Goal: Task Accomplishment & Management: Complete application form

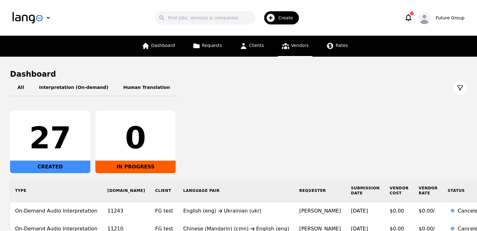
click at [286, 46] on icon at bounding box center [286, 46] width 8 height 8
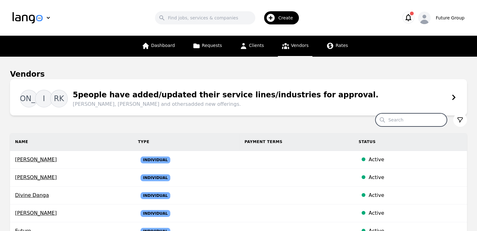
click at [409, 117] on input "Search" at bounding box center [410, 120] width 71 height 13
paste input "[PERSON_NAME]"
type input "[PERSON_NAME]"
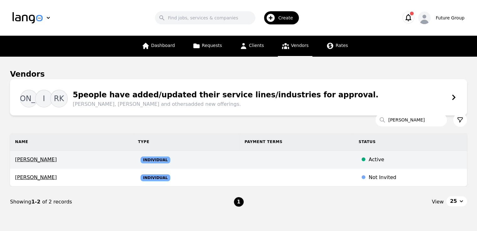
click at [33, 159] on span "[PERSON_NAME]" at bounding box center [71, 160] width 113 height 8
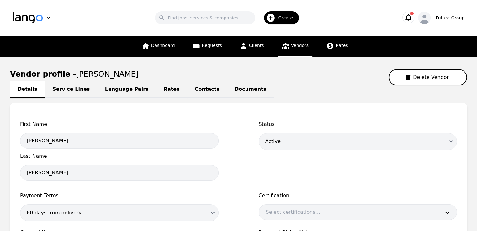
click at [120, 91] on link "Language Pairs" at bounding box center [127, 89] width 59 height 17
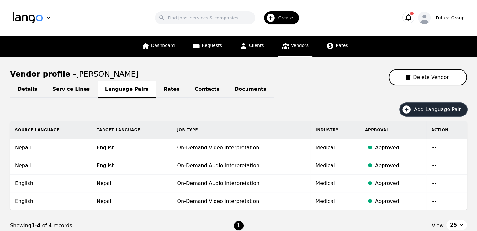
click at [431, 108] on span "Add Language Pair" at bounding box center [439, 110] width 51 height 8
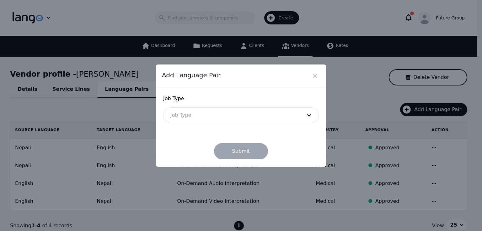
click at [260, 107] on div "Job Type Job Type" at bounding box center [241, 109] width 156 height 28
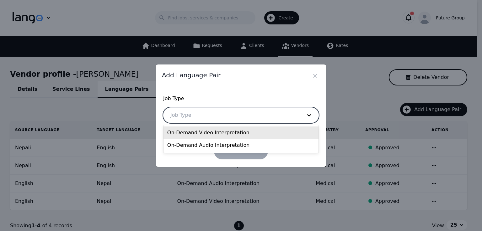
click at [226, 120] on div at bounding box center [231, 115] width 136 height 15
click at [221, 134] on div "On-Demand Video Interpretation" at bounding box center [240, 133] width 155 height 13
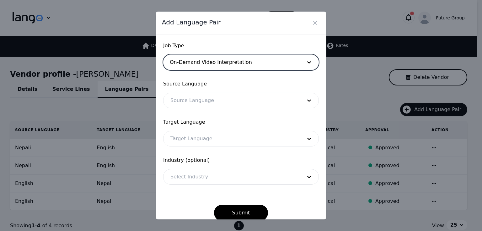
click at [189, 97] on div at bounding box center [231, 100] width 136 height 15
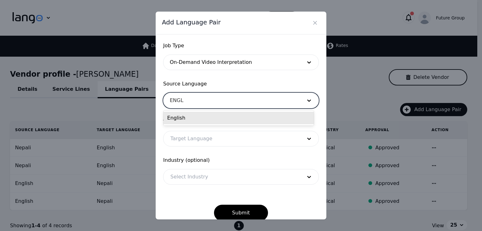
type input "ENGLI"
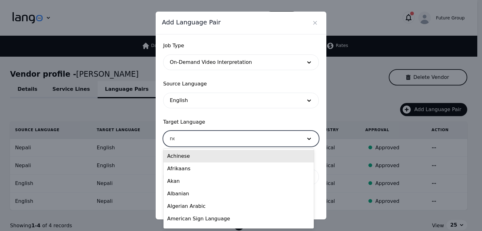
type input "nep"
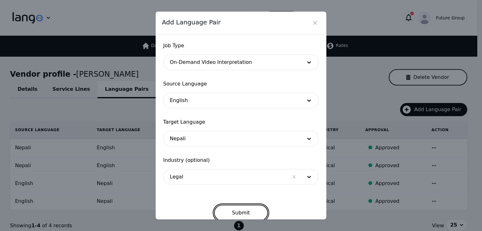
click at [239, 212] on button "Submit" at bounding box center [241, 213] width 54 height 16
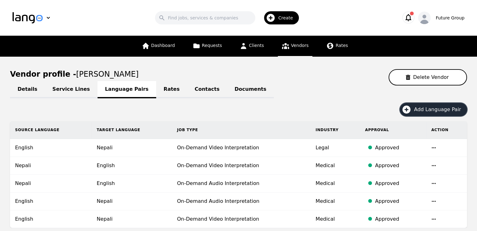
click at [431, 112] on span "Add Language Pair" at bounding box center [439, 110] width 51 height 8
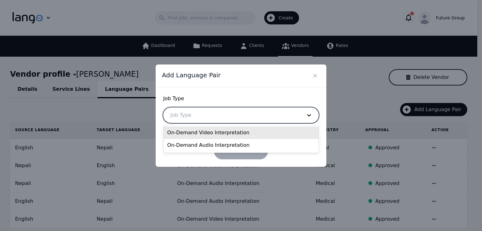
click at [214, 116] on div at bounding box center [231, 115] width 136 height 15
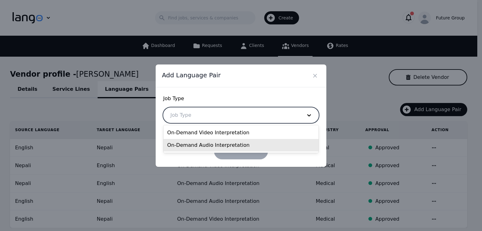
click at [207, 142] on div "On-Demand Audio Interpretation" at bounding box center [240, 145] width 155 height 13
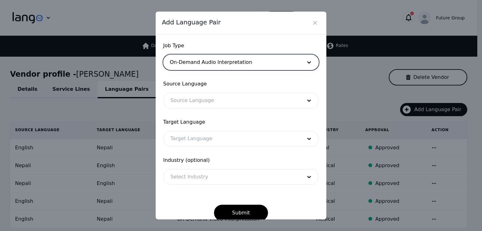
click at [188, 107] on div at bounding box center [231, 100] width 136 height 15
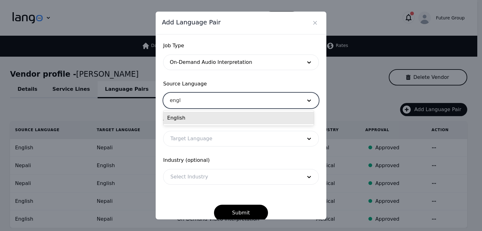
type input "engli"
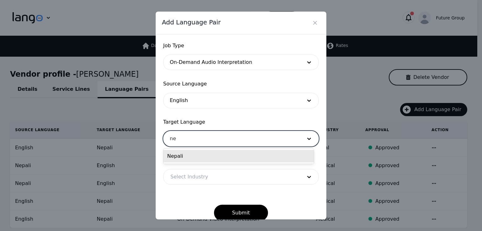
type input "nep"
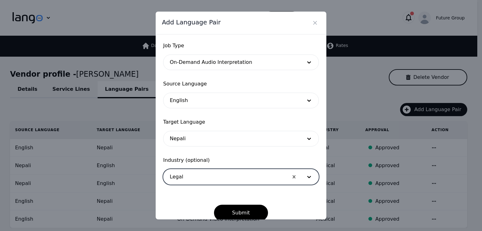
click at [214, 205] on button "Submit" at bounding box center [241, 213] width 54 height 16
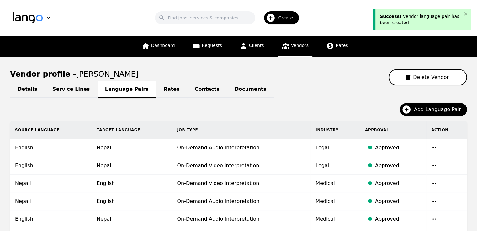
click at [300, 48] on span "Vendors" at bounding box center [300, 45] width 18 height 5
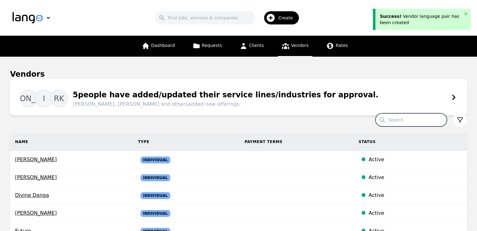
click at [411, 120] on input "Search" at bounding box center [410, 120] width 71 height 13
paste input "Amar Shrestha"
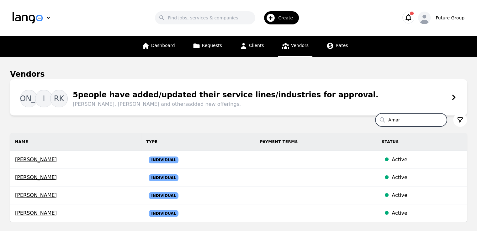
click at [417, 120] on input "Amar" at bounding box center [410, 120] width 71 height 13
paste input "nisha Bhattarai"
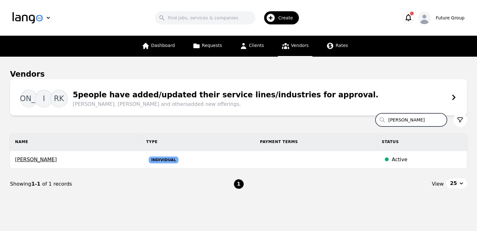
click at [406, 118] on input "Anisha Bhattarai" at bounding box center [410, 120] width 71 height 13
paste input "Bar"
click at [418, 119] on input "Barsha Bhattarai" at bounding box center [410, 120] width 71 height 13
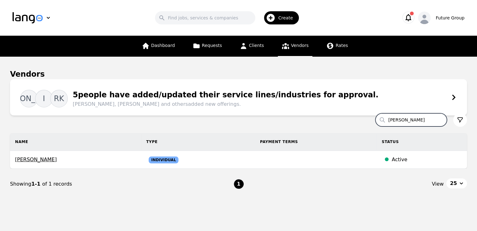
click at [418, 119] on input "Barsha Bhattarai" at bounding box center [410, 120] width 71 height 13
paste input "Nabin Khakurel"
type input "Nabin Khakurel"
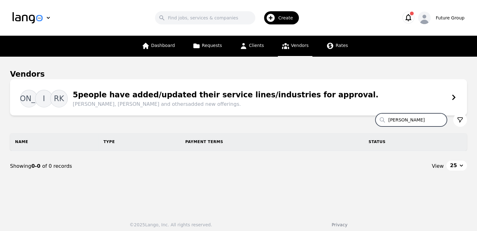
click at [286, 24] on div "Create" at bounding box center [281, 17] width 35 height 13
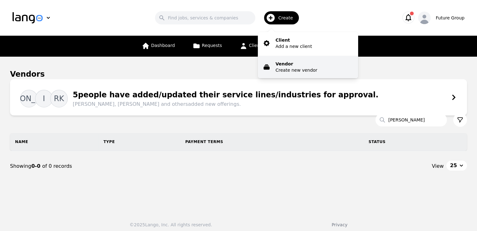
click at [291, 65] on p "Vendor" at bounding box center [296, 64] width 42 height 6
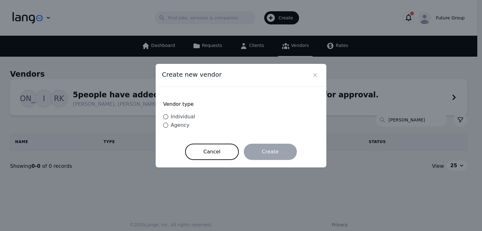
click at [180, 120] on span "Individual" at bounding box center [183, 117] width 24 height 6
click at [168, 119] on input "Individual" at bounding box center [165, 116] width 5 height 5
radio input "true"
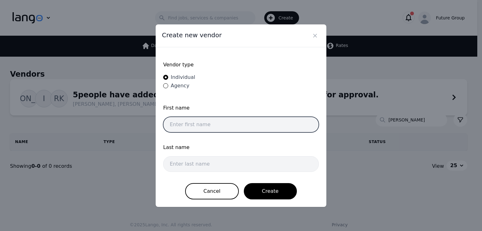
click at [236, 129] on input "text" at bounding box center [241, 125] width 156 height 16
paste input "Nabin Khakurel"
type input "Nabin"
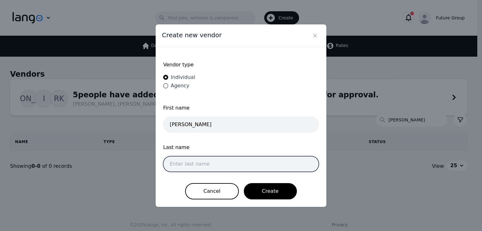
paste input "Khakurel"
type input "Khakurel"
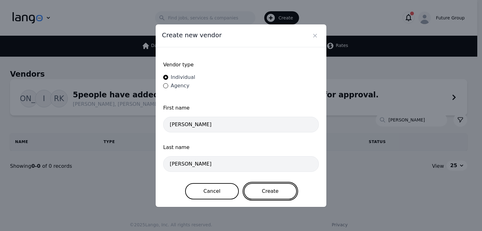
click at [280, 192] on button "Create" at bounding box center [270, 191] width 53 height 16
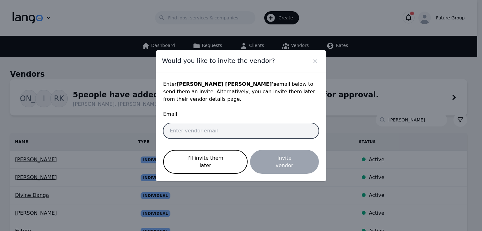
click at [250, 132] on input "email" at bounding box center [241, 131] width 156 height 16
paste input "nabin.khakurel@future-group.com"
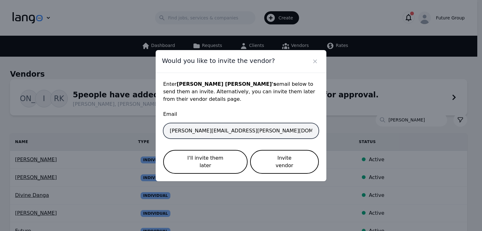
type input "nabin.khakurel@future-group.com"
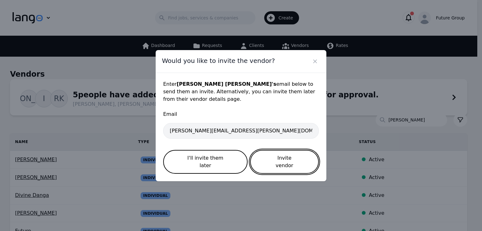
click at [285, 158] on button "Invite vendor" at bounding box center [284, 162] width 69 height 24
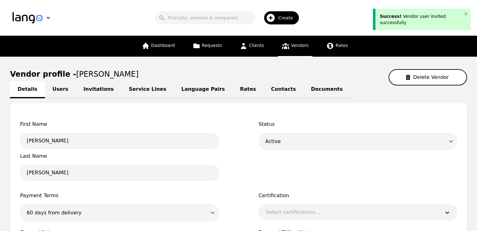
click at [182, 88] on link "Language Pairs" at bounding box center [203, 89] width 59 height 17
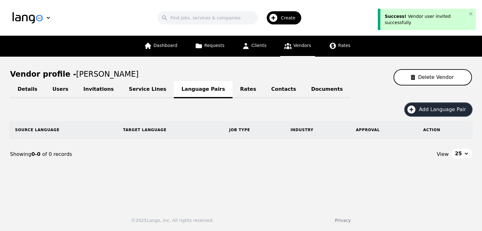
click at [441, 112] on span "Add Language Pair" at bounding box center [444, 110] width 51 height 8
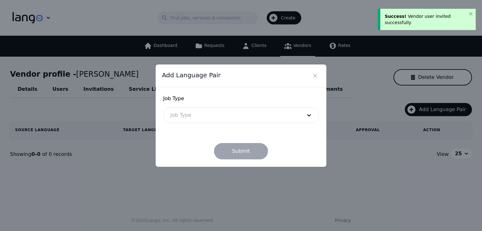
click at [222, 117] on div at bounding box center [231, 115] width 136 height 15
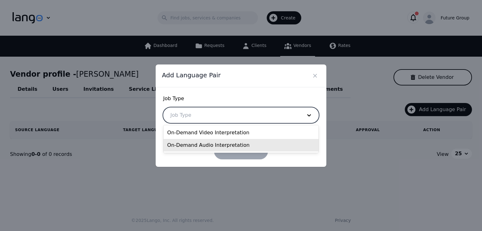
click at [210, 146] on div "On-Demand Audio Interpretation" at bounding box center [240, 145] width 155 height 13
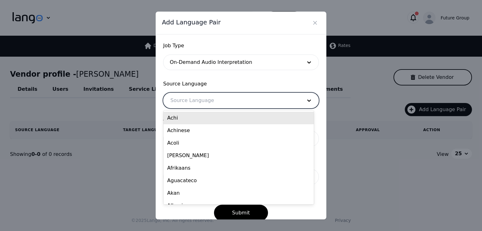
click at [216, 94] on div at bounding box center [231, 100] width 136 height 15
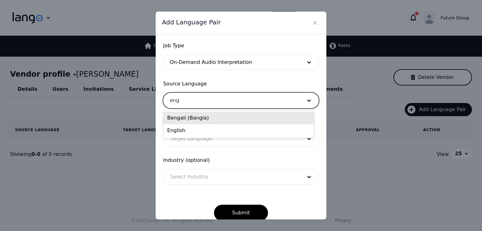
type input "engl"
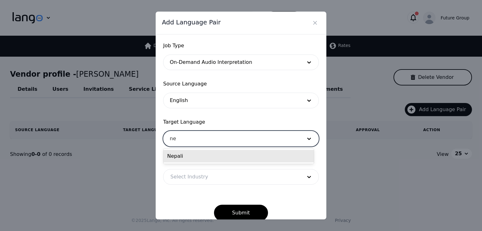
type input "nep"
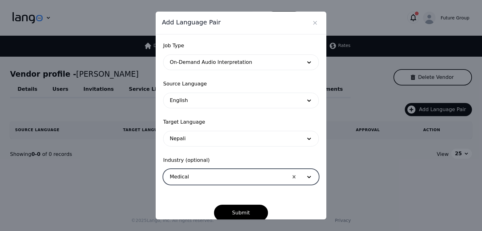
click at [214, 205] on button "Submit" at bounding box center [241, 213] width 54 height 16
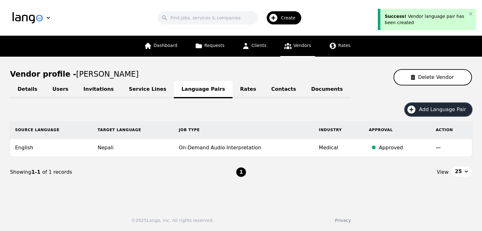
click at [423, 112] on span "Add Language Pair" at bounding box center [444, 110] width 51 height 8
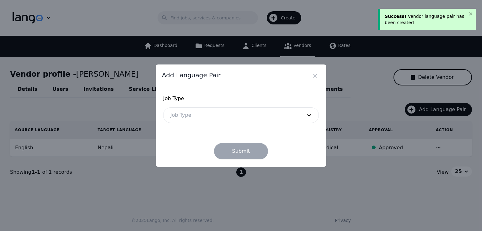
click at [255, 103] on div "Job Type Job Type" at bounding box center [241, 109] width 156 height 28
click at [246, 115] on div at bounding box center [231, 115] width 136 height 15
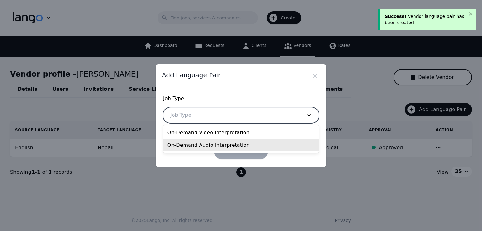
click at [215, 143] on div "On-Demand Audio Interpretation" at bounding box center [240, 145] width 155 height 13
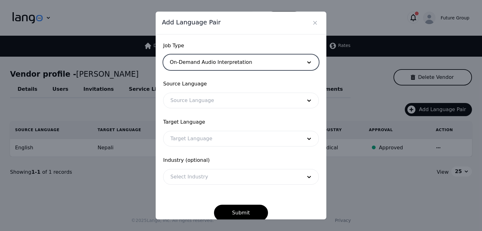
click at [231, 100] on div at bounding box center [231, 100] width 136 height 15
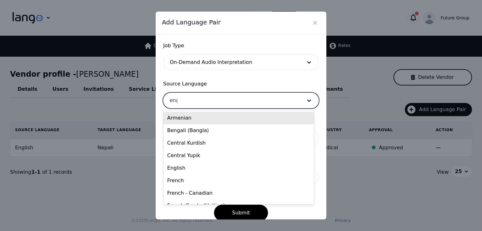
type input "engl"
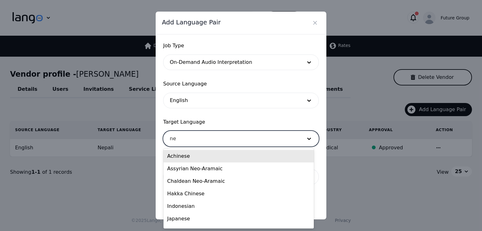
type input "nep"
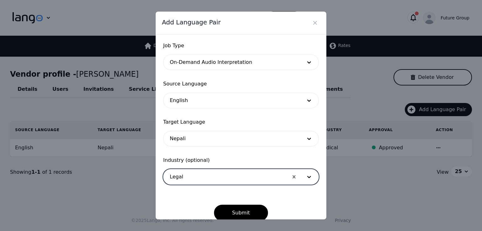
click at [214, 205] on button "Submit" at bounding box center [241, 213] width 54 height 16
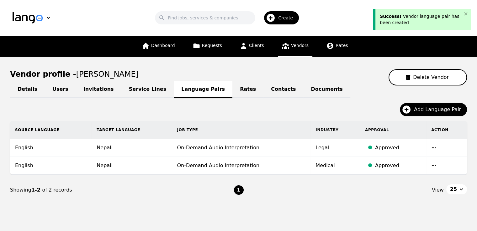
click at [295, 44] on span "Vendors" at bounding box center [300, 45] width 18 height 5
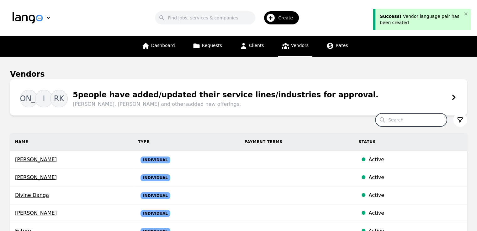
click at [418, 114] on input "Search" at bounding box center [410, 120] width 71 height 13
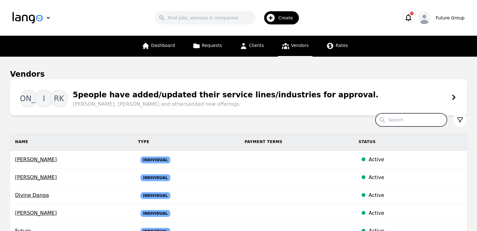
paste input "Sudikshya Gautam"
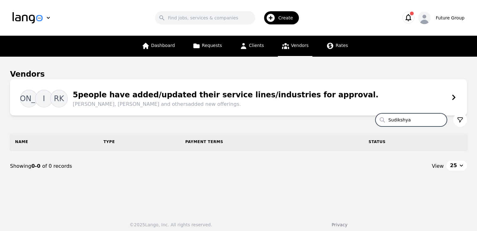
type input "Sudikshya"
click at [278, 17] on div "Create" at bounding box center [281, 17] width 35 height 13
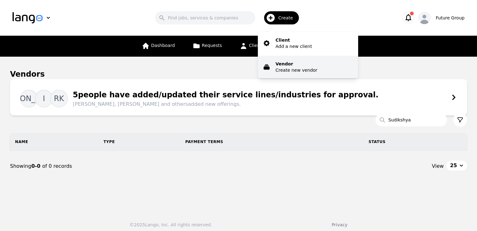
click at [287, 62] on p "Vendor" at bounding box center [296, 64] width 42 height 6
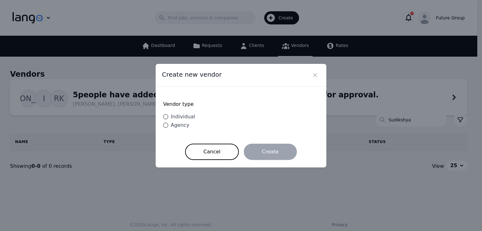
click at [182, 117] on span "Individual" at bounding box center [183, 117] width 24 height 6
click at [168, 117] on input "Individual" at bounding box center [165, 116] width 5 height 5
radio input "true"
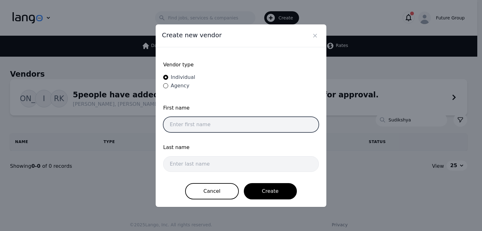
click at [285, 126] on input "text" at bounding box center [241, 125] width 156 height 16
paste input "Sudikshya Gautam"
type input "Sudikshya"
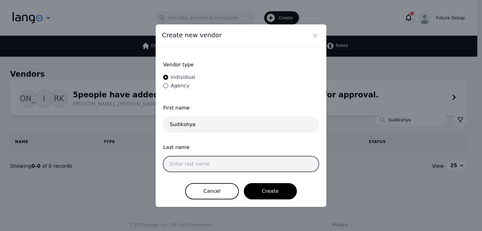
paste input "Gautam"
type input "Gautam"
click at [244, 183] on button "Create" at bounding box center [270, 191] width 53 height 16
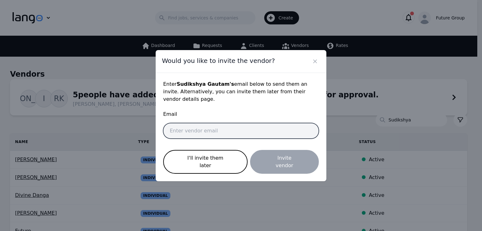
click at [263, 135] on input "email" at bounding box center [241, 131] width 156 height 16
paste input "sudikshya.gautam@future-group.com"
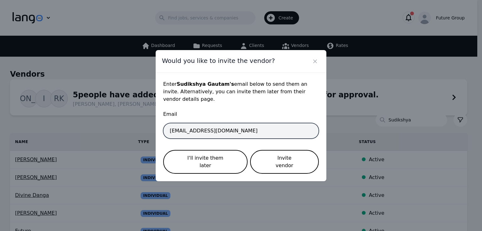
type input "sudikshya.gautam@future-group.com"
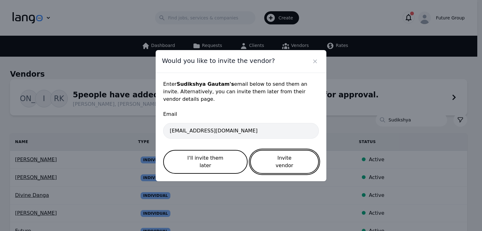
click at [284, 161] on button "Invite vendor" at bounding box center [284, 162] width 69 height 24
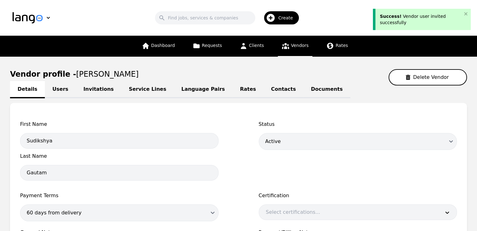
click at [187, 91] on link "Language Pairs" at bounding box center [203, 89] width 59 height 17
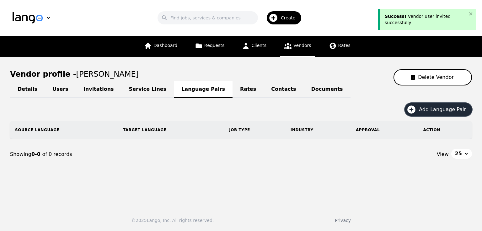
click at [423, 113] on span "Add Language Pair" at bounding box center [444, 110] width 51 height 8
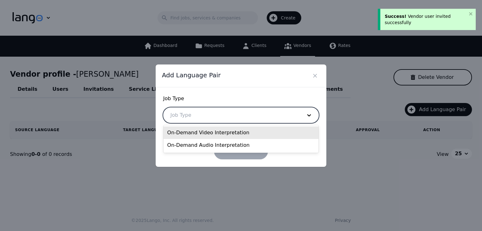
click at [227, 115] on div at bounding box center [231, 115] width 136 height 15
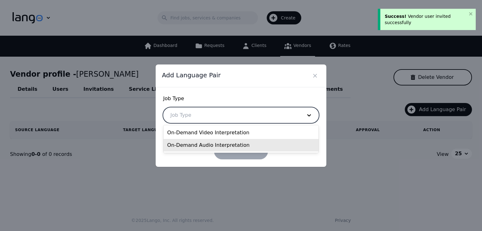
click at [212, 142] on div "On-Demand Audio Interpretation" at bounding box center [240, 145] width 155 height 13
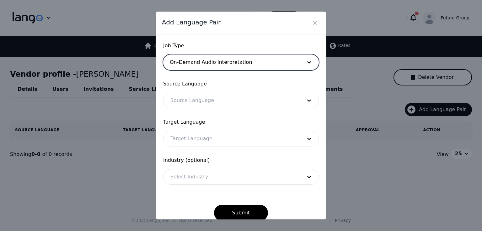
click at [247, 101] on div at bounding box center [231, 100] width 136 height 15
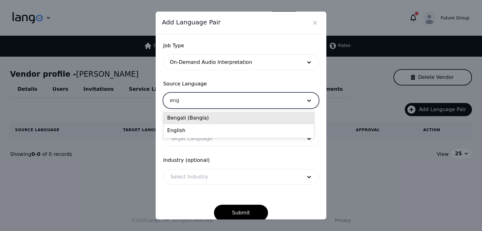
type input "engl"
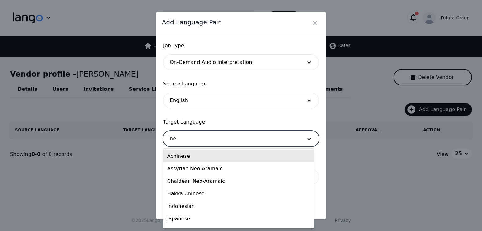
type input "nep"
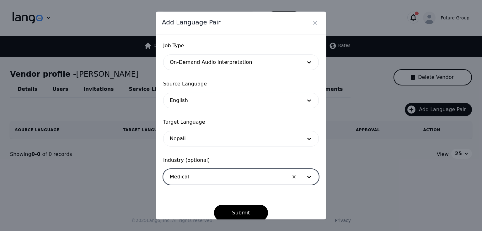
click at [214, 205] on button "Submit" at bounding box center [241, 213] width 54 height 16
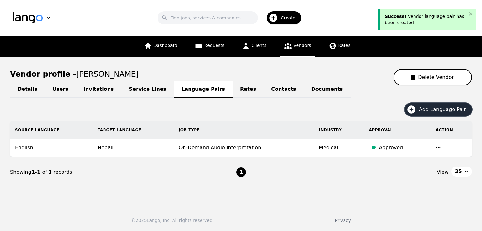
click at [425, 114] on button "Add Language Pair" at bounding box center [437, 109] width 67 height 13
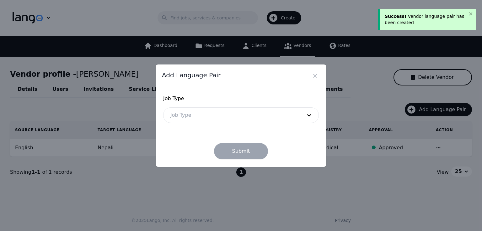
click at [265, 115] on div at bounding box center [231, 115] width 136 height 15
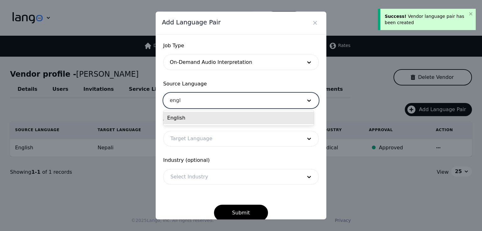
type input "engli"
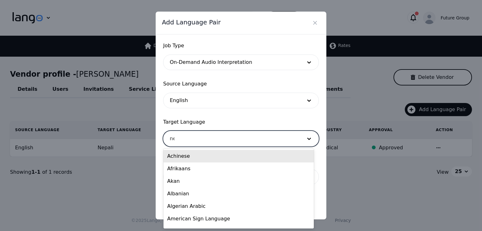
type input "nep"
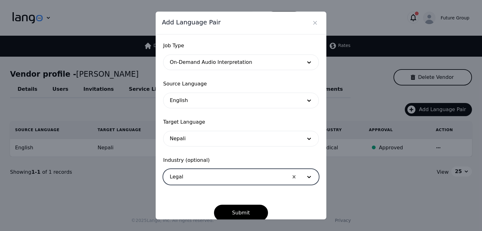
click at [214, 205] on button "Submit" at bounding box center [241, 213] width 54 height 16
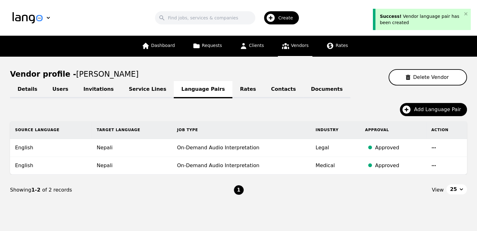
click at [287, 46] on icon at bounding box center [286, 46] width 8 height 8
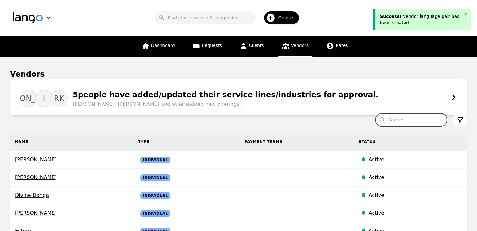
click at [405, 119] on input "Search" at bounding box center [410, 120] width 71 height 13
paste input "Manisha Bidari"
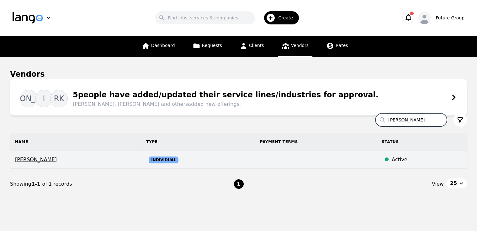
type input "Manisha"
click at [41, 160] on span "Manisha Bidari" at bounding box center [75, 160] width 121 height 8
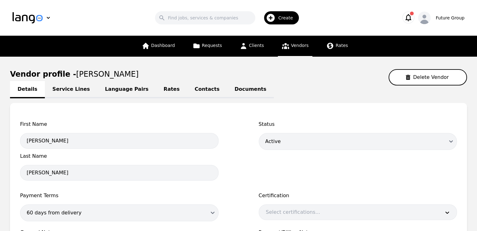
click at [119, 92] on link "Language Pairs" at bounding box center [127, 89] width 59 height 17
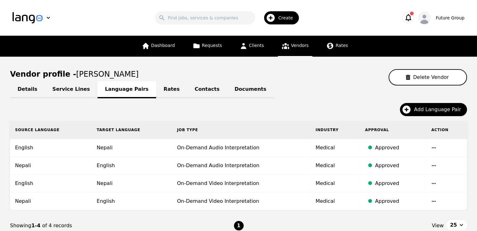
click at [435, 185] on icon "button" at bounding box center [433, 183] width 5 height 5
click at [414, 198] on button "Delete" at bounding box center [416, 199] width 26 height 11
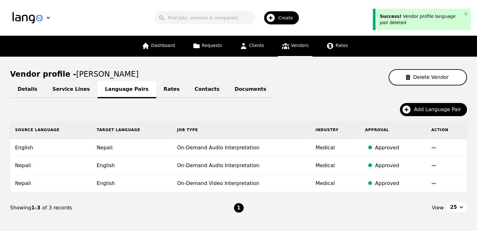
click at [431, 184] on icon "button" at bounding box center [433, 183] width 5 height 5
click at [416, 198] on button "Delete" at bounding box center [416, 199] width 26 height 11
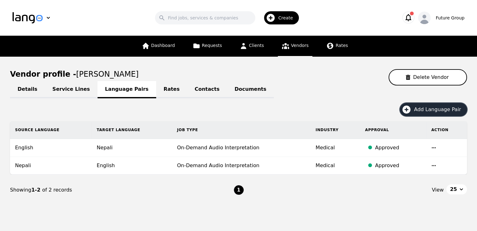
click at [436, 108] on span "Add Language Pair" at bounding box center [439, 110] width 51 height 8
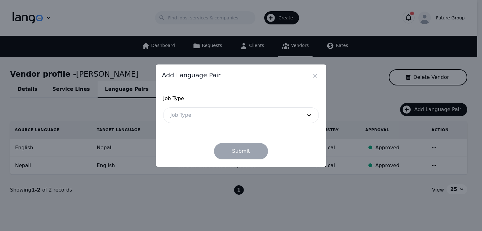
click at [205, 119] on div at bounding box center [231, 115] width 136 height 15
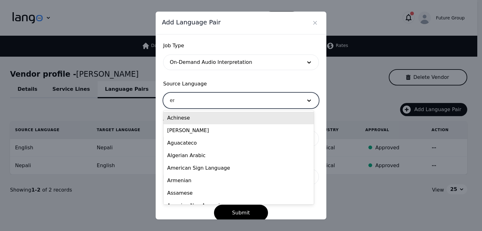
type input "engl"
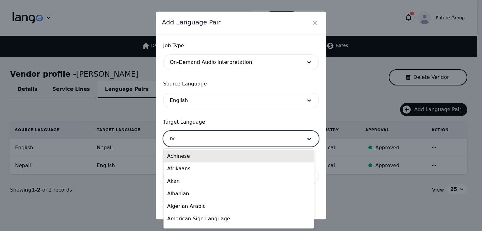
type input "nep"
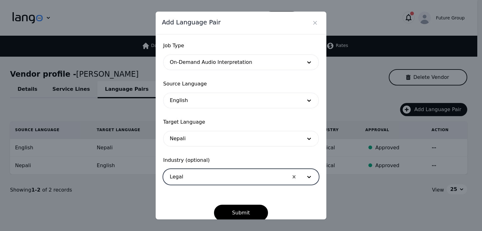
click at [214, 205] on button "Submit" at bounding box center [241, 213] width 54 height 16
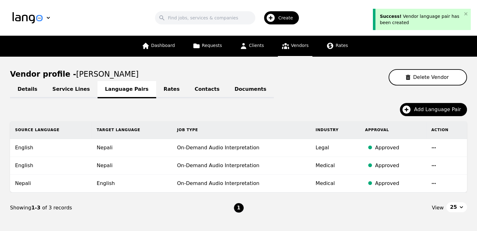
click at [290, 41] on link "Vendors" at bounding box center [295, 46] width 34 height 21
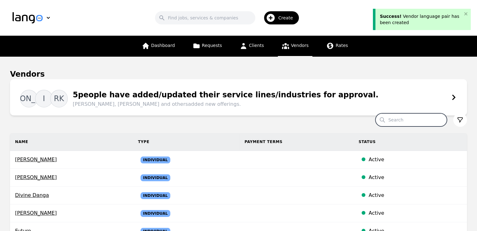
click at [415, 119] on input "Search" at bounding box center [410, 120] width 71 height 13
paste input "Abdullahi Abdirahman"
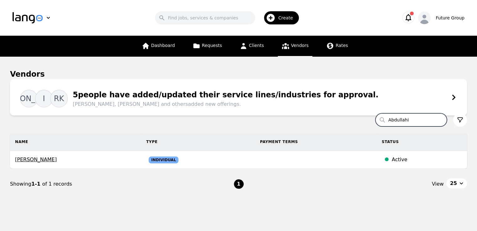
click at [415, 119] on input "Abdullahi" at bounding box center [410, 120] width 71 height 13
paste input "Mohamed Aden Osman"
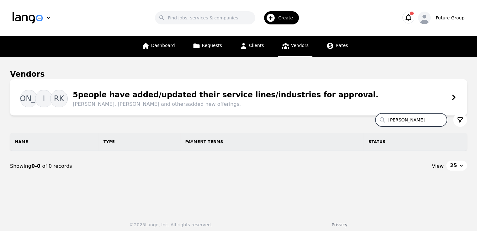
type input "[PERSON_NAME]"
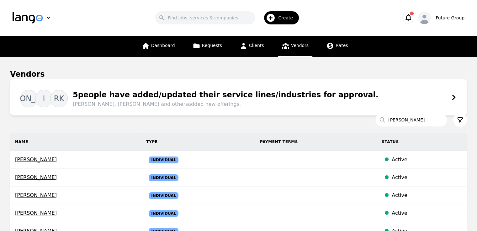
click at [248, 131] on section "Search Mohamed Name Type Payment Terms Status Ahmed Mohamed Individual Active M…" at bounding box center [238, 229] width 457 height 217
click at [281, 19] on span "Create" at bounding box center [287, 18] width 19 height 6
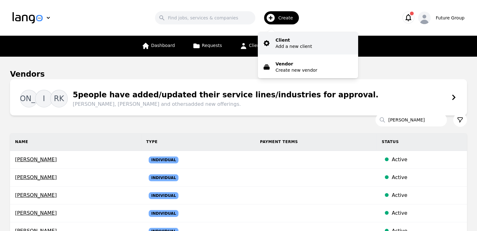
click at [311, 46] on button "Client Add a new client" at bounding box center [308, 43] width 100 height 23
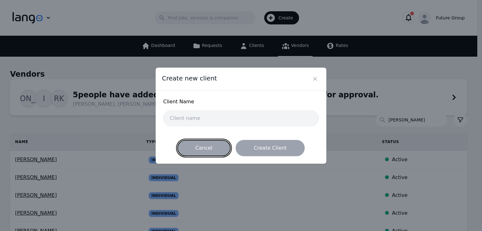
click at [220, 148] on button "Cancel" at bounding box center [203, 148] width 53 height 16
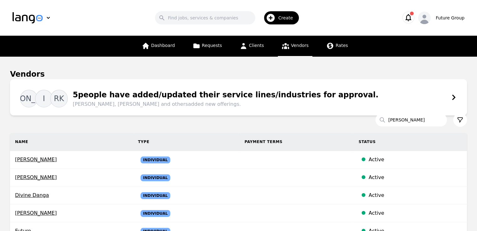
click at [290, 20] on span "Create" at bounding box center [287, 18] width 19 height 6
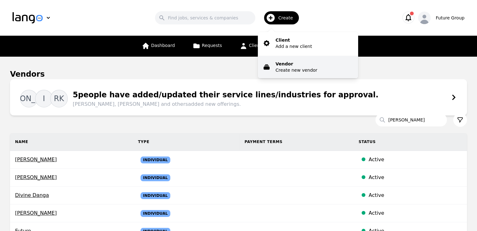
click at [297, 72] on p "Create new vendor" at bounding box center [296, 70] width 42 height 6
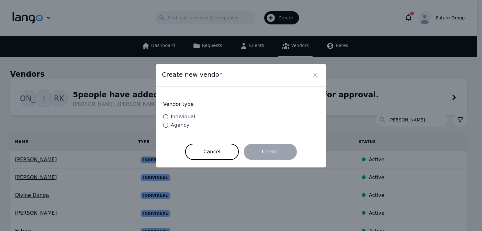
click at [185, 119] on span "Individual" at bounding box center [183, 117] width 24 height 6
click at [168, 119] on input "Individual" at bounding box center [165, 116] width 5 height 5
radio input "true"
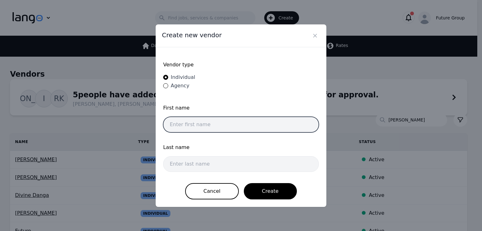
click at [219, 121] on input "text" at bounding box center [241, 125] width 156 height 16
paste input "Mohamed Aden Osman"
type input "[PERSON_NAME]"
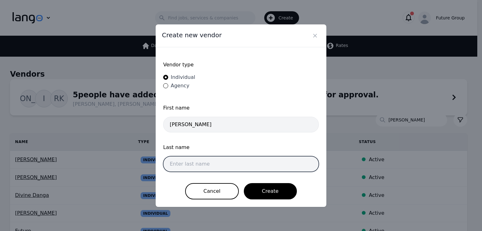
paste input "[PERSON_NAME]"
type input "[PERSON_NAME]"
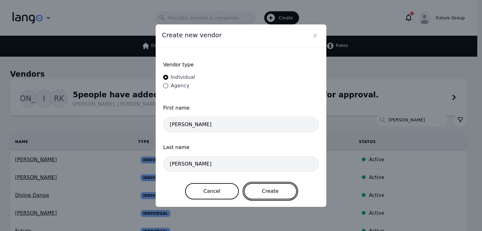
click at [279, 194] on button "Create" at bounding box center [270, 191] width 53 height 16
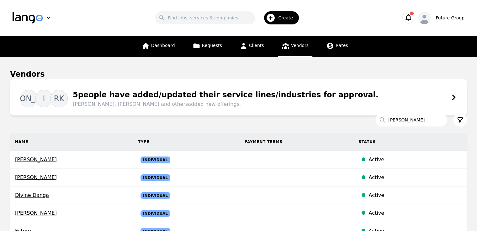
click at [281, 21] on span "Create" at bounding box center [287, 18] width 19 height 6
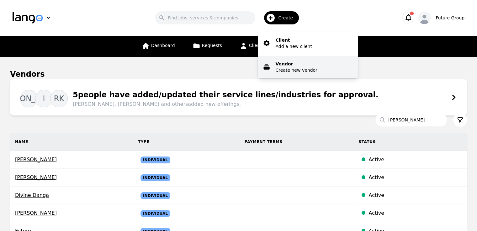
click at [292, 67] on p "Create new vendor" at bounding box center [296, 70] width 42 height 6
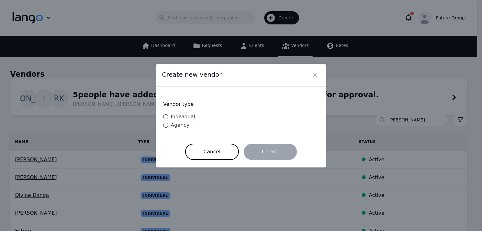
click at [191, 115] on span "Individual" at bounding box center [183, 117] width 24 height 6
click at [168, 115] on input "Individual" at bounding box center [165, 116] width 5 height 5
radio input "true"
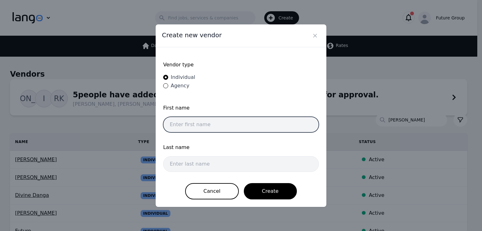
click at [270, 125] on input "text" at bounding box center [241, 125] width 156 height 16
click at [270, 125] on input "mo" at bounding box center [241, 125] width 156 height 16
type input "[PERSON_NAME]"
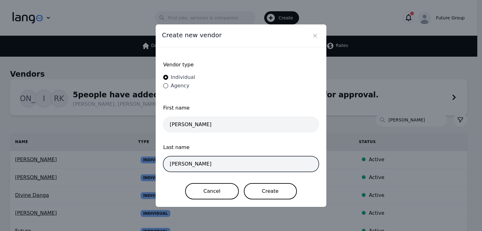
type input "aden osman"
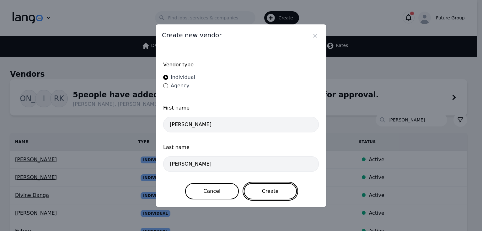
click at [275, 193] on button "Create" at bounding box center [270, 191] width 53 height 16
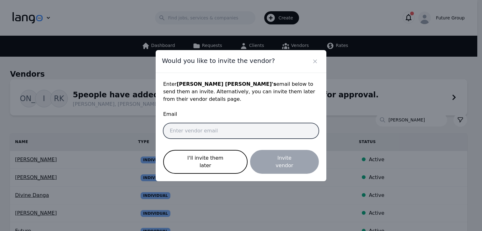
click at [213, 135] on input "email" at bounding box center [241, 131] width 156 height 16
paste input "[PERSON_NAME][EMAIL_ADDRESS][PERSON_NAME][DOMAIN_NAME]"
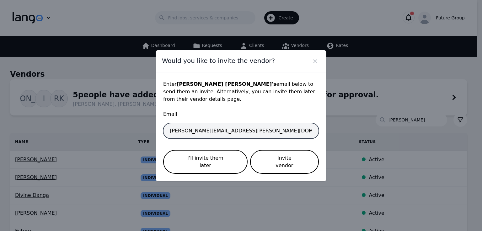
type input "[PERSON_NAME][EMAIL_ADDRESS][PERSON_NAME][DOMAIN_NAME]"
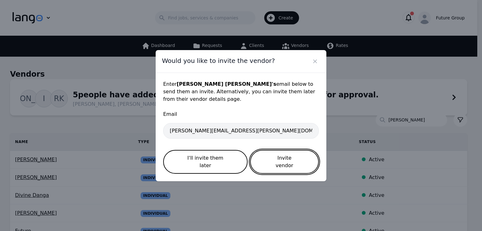
click at [294, 156] on button "Invite vendor" at bounding box center [284, 162] width 69 height 24
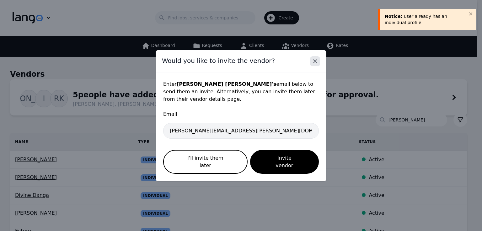
click at [316, 65] on icon "Close" at bounding box center [315, 61] width 6 height 6
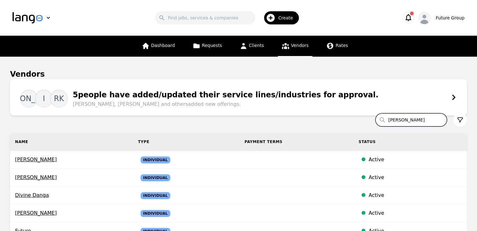
click at [419, 120] on input "[PERSON_NAME]" at bounding box center [410, 120] width 71 height 13
click at [430, 124] on input "[PERSON_NAME]" at bounding box center [410, 120] width 71 height 13
click at [386, 119] on input "[PERSON_NAME]" at bounding box center [410, 120] width 71 height 13
click at [416, 119] on input "Search" at bounding box center [410, 120] width 71 height 13
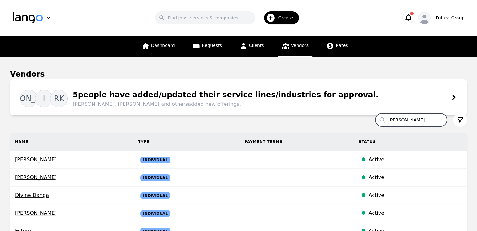
type input "mohamed"
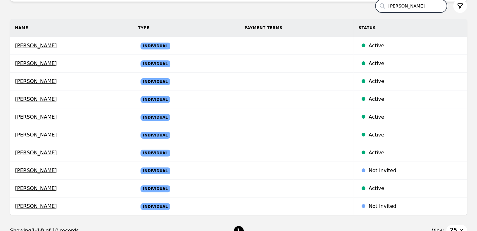
scroll to position [115, 0]
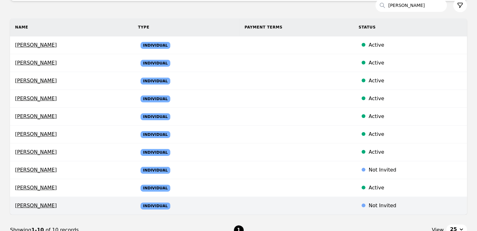
click at [57, 205] on span "Mohamed aden osman" at bounding box center [71, 206] width 113 height 8
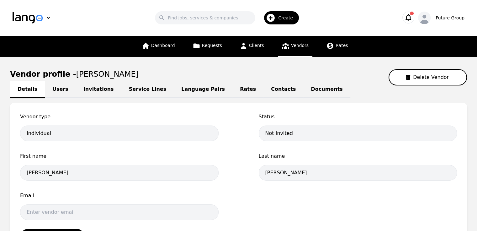
click at [88, 89] on link "Invitations" at bounding box center [98, 89] width 45 height 17
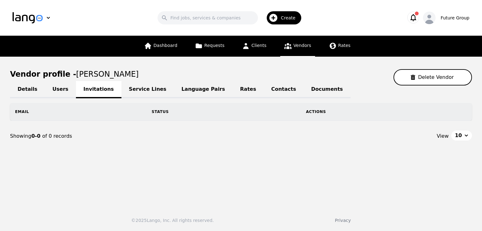
click at [186, 91] on link "Language Pairs" at bounding box center [203, 89] width 59 height 17
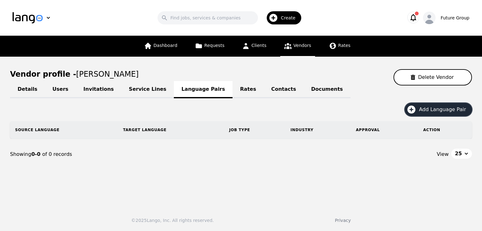
click at [433, 109] on span "Add Language Pair" at bounding box center [444, 110] width 51 height 8
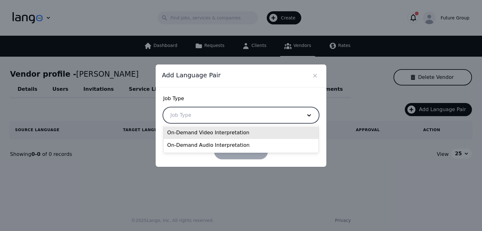
click at [217, 116] on div at bounding box center [231, 115] width 136 height 15
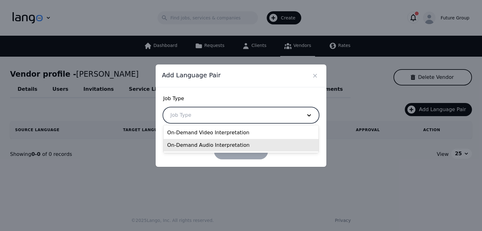
click at [203, 142] on div "On-Demand Audio Interpretation" at bounding box center [240, 145] width 155 height 13
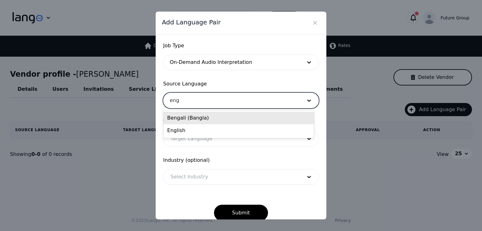
type input "engl"
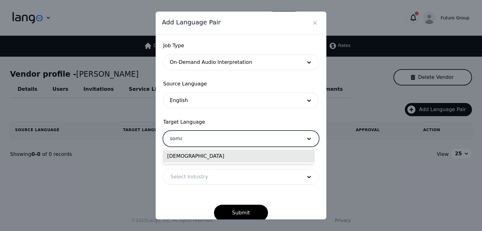
type input "somal"
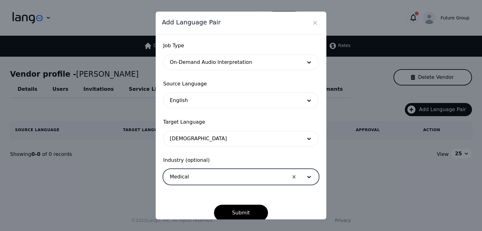
click at [214, 205] on button "Submit" at bounding box center [241, 213] width 54 height 16
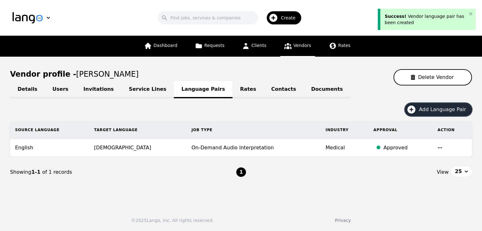
click at [435, 110] on span "Add Language Pair" at bounding box center [444, 110] width 51 height 8
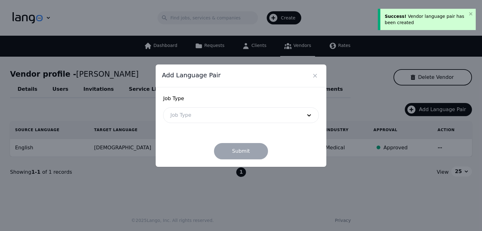
click at [255, 118] on div at bounding box center [231, 115] width 136 height 15
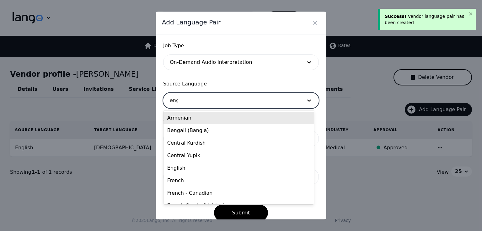
type input "engl"
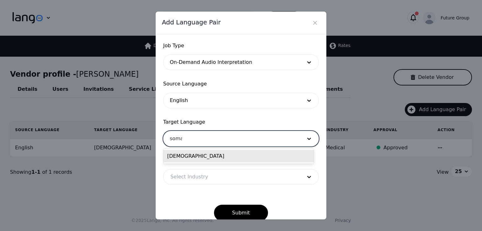
type input "somal"
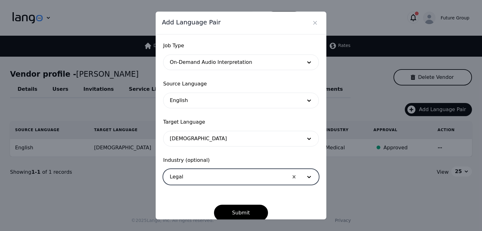
click at [214, 205] on button "Submit" at bounding box center [241, 213] width 54 height 16
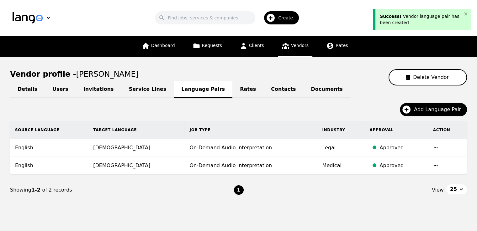
click at [93, 92] on link "Invitations" at bounding box center [98, 89] width 45 height 17
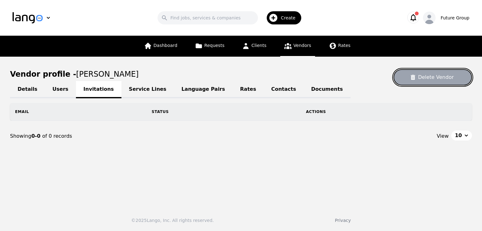
click at [432, 81] on button "Delete Vendor" at bounding box center [432, 77] width 78 height 16
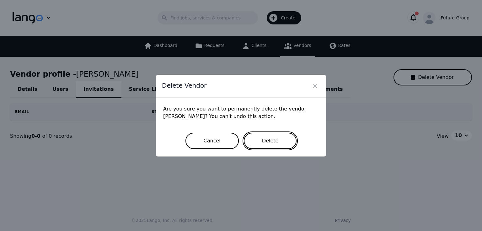
click at [271, 143] on button "Delete" at bounding box center [270, 141] width 53 height 16
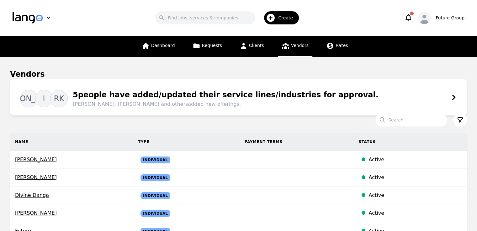
click at [301, 48] on span "Vendors" at bounding box center [300, 45] width 18 height 5
click at [280, 14] on div "Create" at bounding box center [281, 17] width 35 height 13
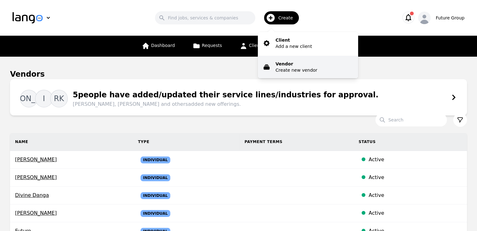
click at [287, 71] on p "Create new vendor" at bounding box center [296, 70] width 42 height 6
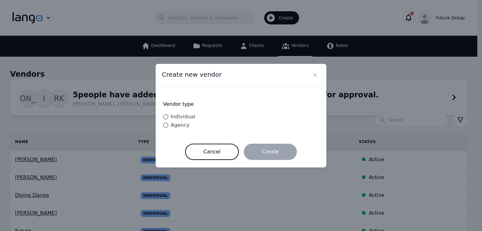
click at [188, 116] on span "Individual" at bounding box center [183, 117] width 24 height 6
click at [168, 116] on input "Individual" at bounding box center [165, 116] width 5 height 5
radio input "true"
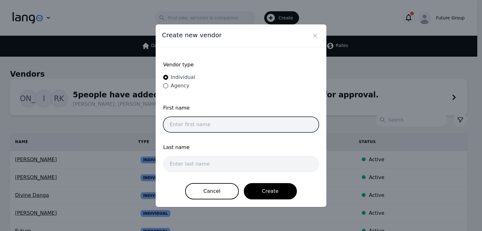
click at [219, 130] on input "text" at bounding box center [241, 125] width 156 height 16
type input "[PERSON_NAME]"
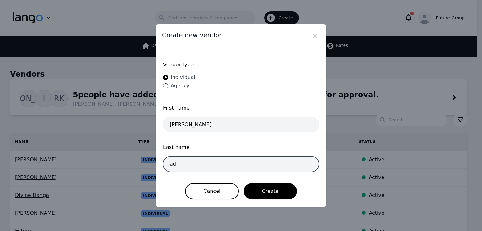
type input "[PERSON_NAME]"
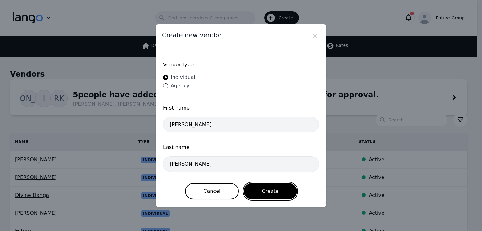
click at [244, 183] on button "Create" at bounding box center [270, 191] width 53 height 16
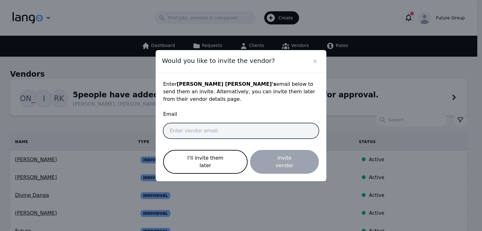
click at [219, 130] on input "email" at bounding box center [241, 131] width 156 height 16
paste input "mohamed.osman@future-group.com"
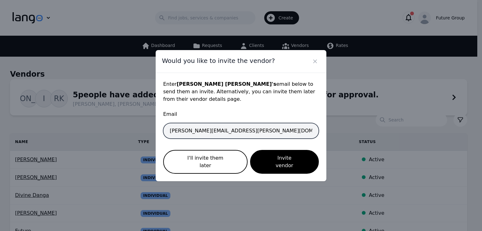
type input "mohamed.osman@future-group.com"
click at [250, 150] on button "Invite vendor" at bounding box center [284, 162] width 69 height 24
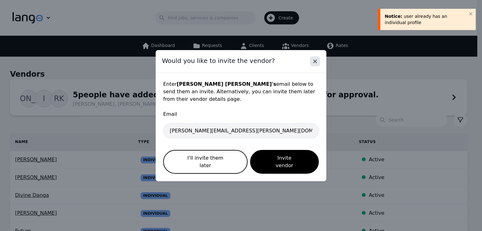
click at [315, 65] on icon "Close" at bounding box center [315, 61] width 6 height 6
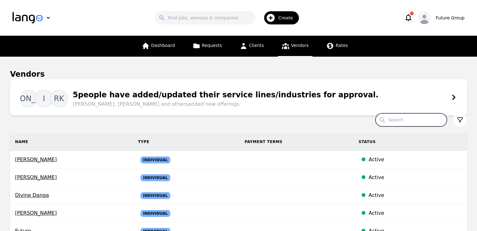
click at [410, 121] on input "Search" at bounding box center [410, 120] width 71 height 13
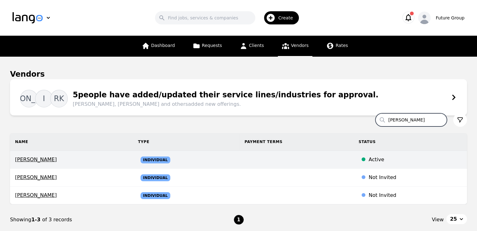
type input "osman"
click at [33, 161] on span "[PERSON_NAME]" at bounding box center [71, 160] width 113 height 8
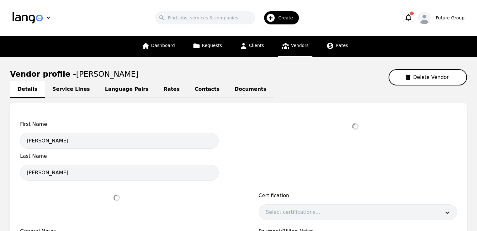
select select "active"
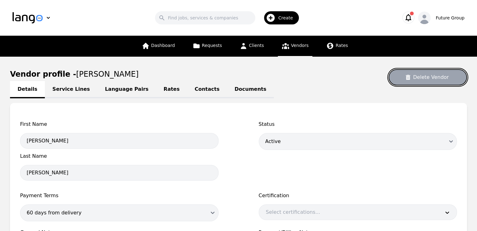
click at [447, 76] on button "Delete Vendor" at bounding box center [427, 77] width 78 height 16
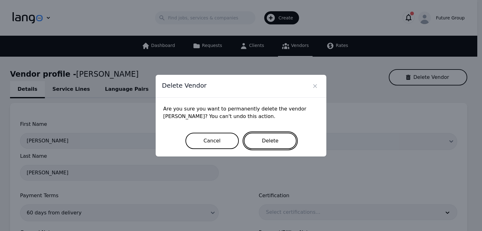
click at [277, 143] on button "Delete" at bounding box center [270, 141] width 53 height 16
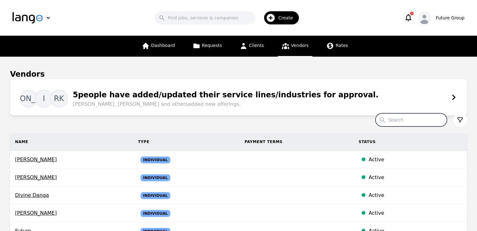
click at [390, 117] on input "Search" at bounding box center [410, 120] width 71 height 13
type input "[PERSON_NAME]"
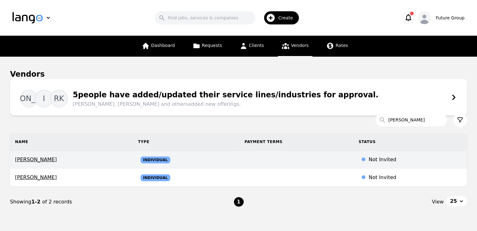
click at [55, 162] on span "[PERSON_NAME]" at bounding box center [71, 160] width 113 height 8
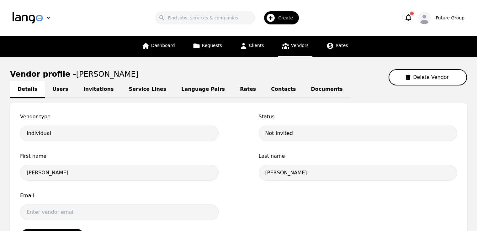
click at [427, 86] on div "Details Users Invitations Service Lines Language Pairs Rates Contacts Documents" at bounding box center [238, 90] width 457 height 8
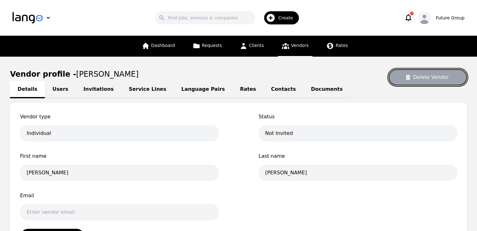
click at [441, 76] on button "Delete Vendor" at bounding box center [427, 77] width 78 height 16
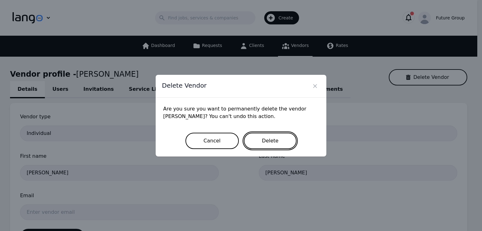
click at [271, 143] on button "Delete" at bounding box center [270, 141] width 53 height 16
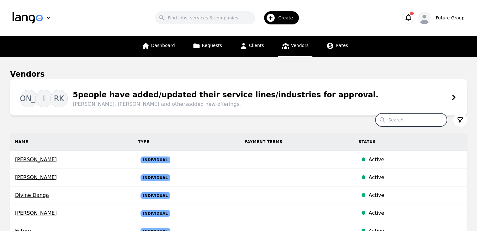
click at [404, 116] on input "Search" at bounding box center [410, 120] width 71 height 13
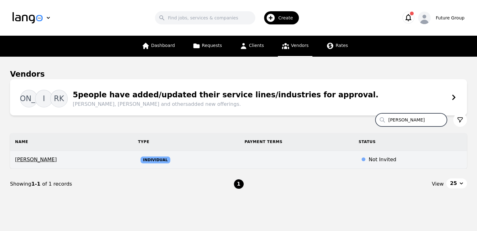
type input "osman"
click at [55, 156] on span "[PERSON_NAME]" at bounding box center [71, 160] width 113 height 8
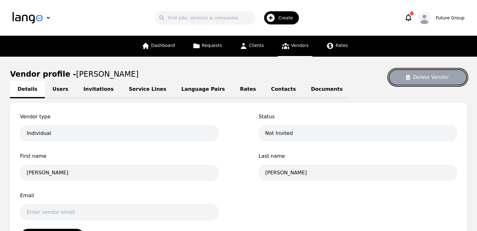
click at [442, 82] on button "Delete Vendor" at bounding box center [427, 77] width 78 height 16
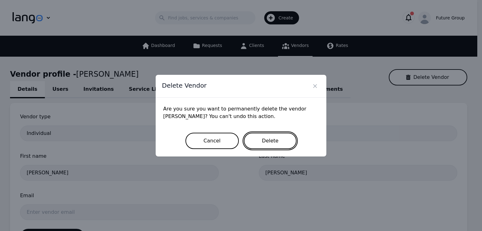
click at [285, 139] on button "Delete" at bounding box center [270, 141] width 53 height 16
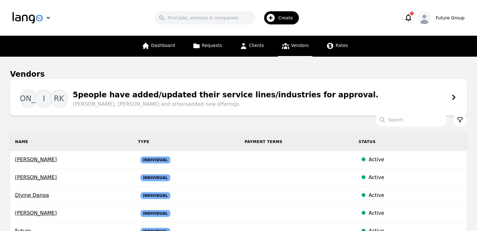
click at [293, 18] on span "Create" at bounding box center [287, 18] width 19 height 6
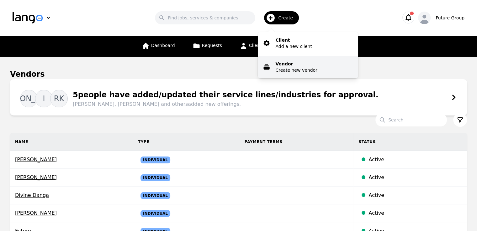
click at [291, 62] on p "Vendor" at bounding box center [296, 64] width 42 height 6
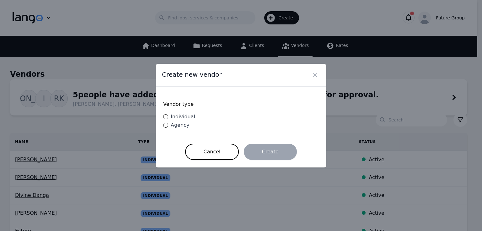
click at [174, 117] on span "Individual" at bounding box center [183, 117] width 24 height 6
click at [168, 117] on input "Individual" at bounding box center [165, 116] width 5 height 5
radio input "true"
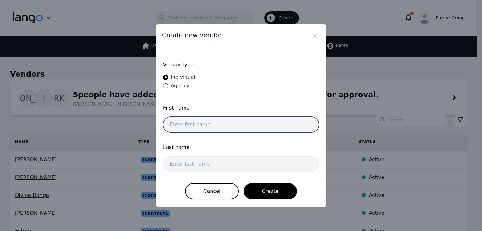
click at [226, 125] on input "text" at bounding box center [241, 125] width 156 height 16
type input "[PERSON_NAME]"
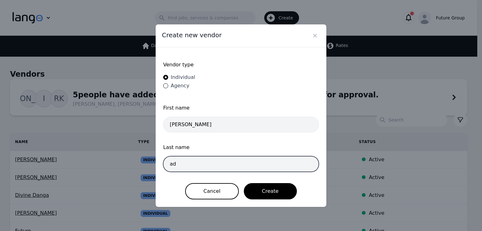
type input "[PERSON_NAME]"
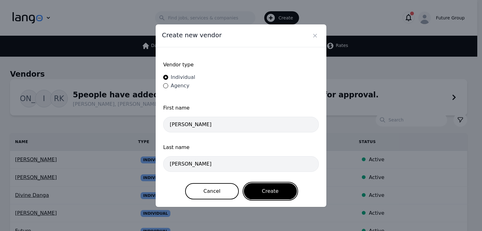
click at [244, 183] on button "Create" at bounding box center [270, 191] width 53 height 16
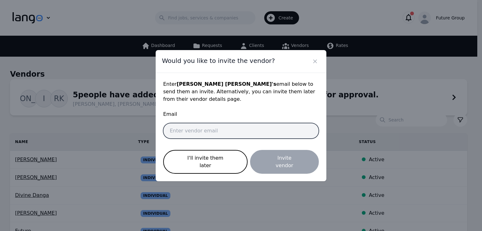
click at [226, 125] on input "email" at bounding box center [241, 131] width 156 height 16
paste input "[PERSON_NAME][EMAIL_ADDRESS][PERSON_NAME][DOMAIN_NAME]"
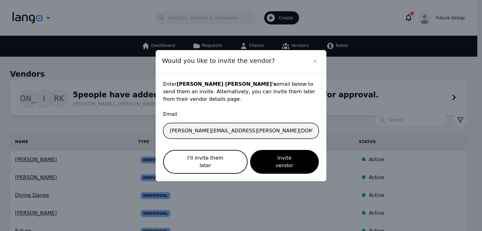
type input "[PERSON_NAME][EMAIL_ADDRESS][PERSON_NAME][DOMAIN_NAME]"
click at [250, 150] on button "Invite vendor" at bounding box center [284, 162] width 69 height 24
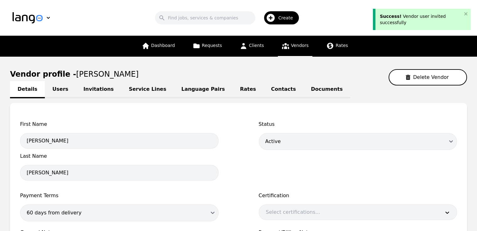
click at [174, 92] on link "Language Pairs" at bounding box center [203, 89] width 59 height 17
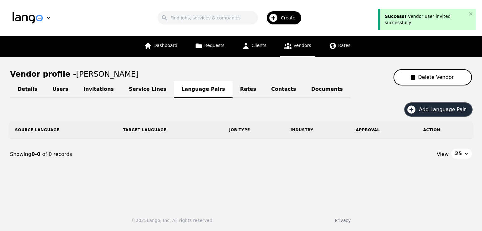
click at [428, 114] on button "Add Language Pair" at bounding box center [437, 109] width 67 height 13
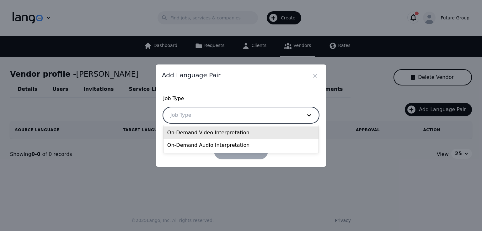
click at [256, 115] on div at bounding box center [231, 115] width 136 height 15
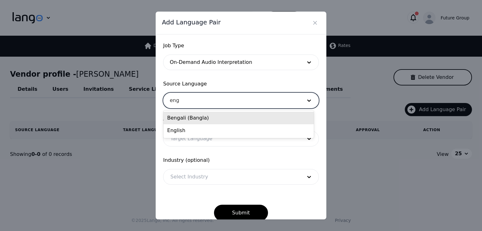
type input "engl"
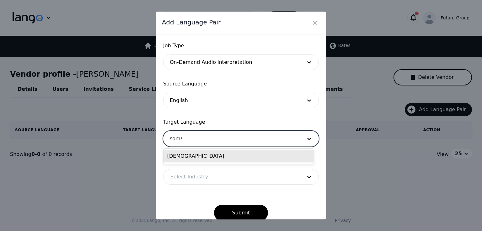
type input "somal"
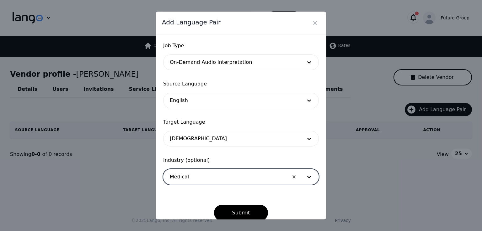
click at [214, 205] on button "Submit" at bounding box center [241, 213] width 54 height 16
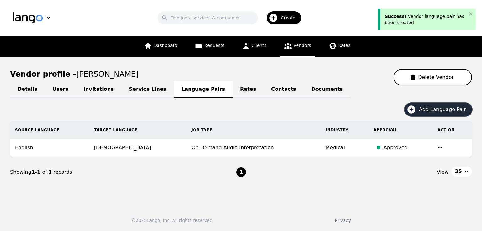
click at [424, 109] on span "Add Language Pair" at bounding box center [444, 110] width 51 height 8
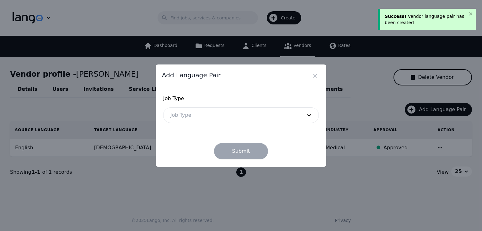
click at [279, 113] on div at bounding box center [231, 115] width 136 height 15
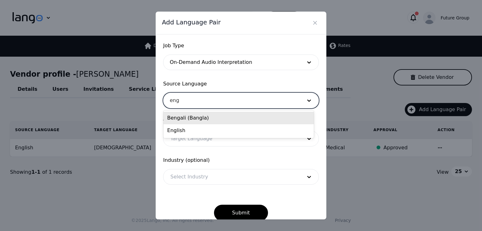
type input "engl"
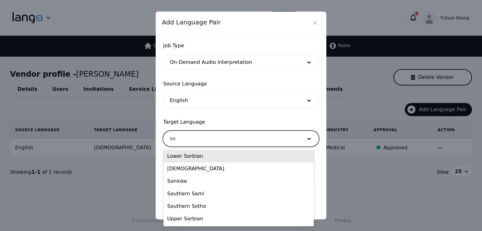
type input "som"
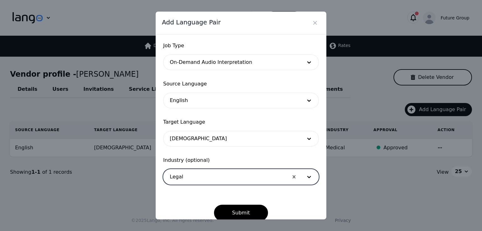
click at [214, 205] on button "Submit" at bounding box center [241, 213] width 54 height 16
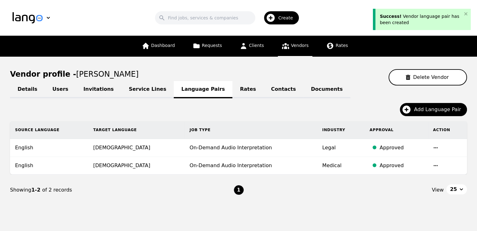
click at [212, 194] on nav "Showing 1-2 of 2 records 1 View 25" at bounding box center [238, 190] width 457 height 31
